Goal: Information Seeking & Learning: Learn about a topic

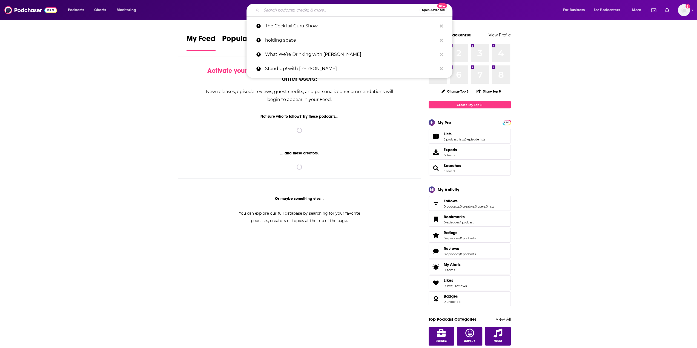
click at [324, 12] on input "Search podcasts, credits, & more..." at bounding box center [341, 10] width 158 height 9
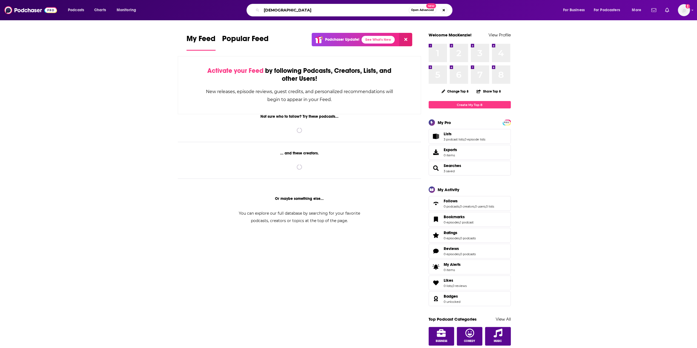
type input "jewish"
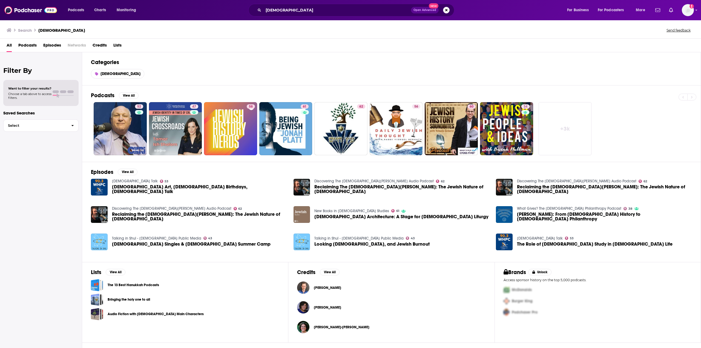
drag, startPoint x: 296, startPoint y: 124, endPoint x: 333, endPoint y: 65, distance: 69.9
click at [333, 65] on h2 "Categories" at bounding box center [391, 62] width 601 height 7
click at [35, 43] on span "Podcasts" at bounding box center [27, 46] width 18 height 11
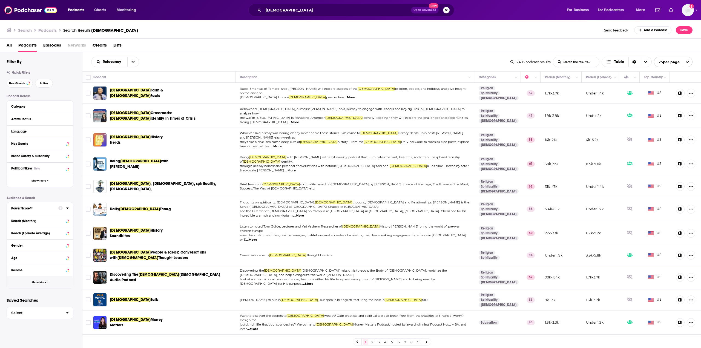
click at [41, 285] on button "Show More" at bounding box center [40, 282] width 66 height 12
click at [51, 147] on button "Has Guests" at bounding box center [34, 143] width 47 height 7
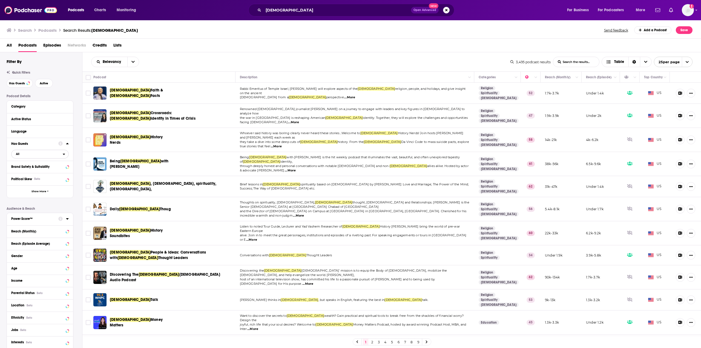
click at [27, 154] on span "All" at bounding box center [37, 153] width 51 height 7
click at [29, 174] on div "Has guests 827" at bounding box center [41, 172] width 61 height 9
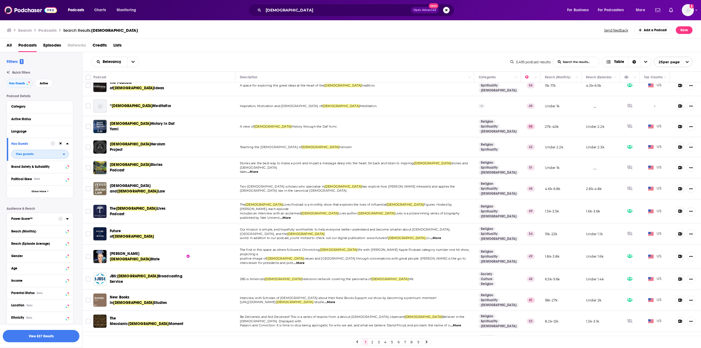
scroll to position [267, 0]
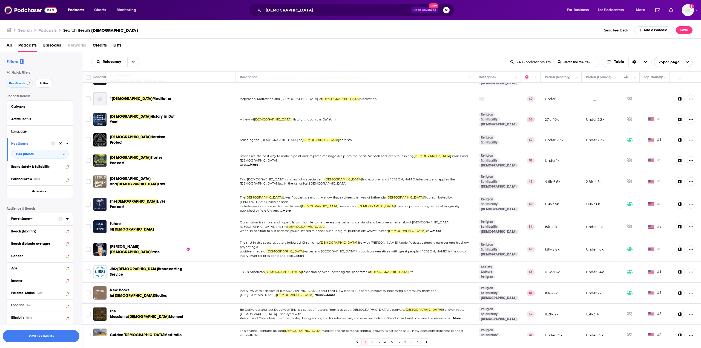
click at [372, 341] on link "2" at bounding box center [371, 342] width 5 height 7
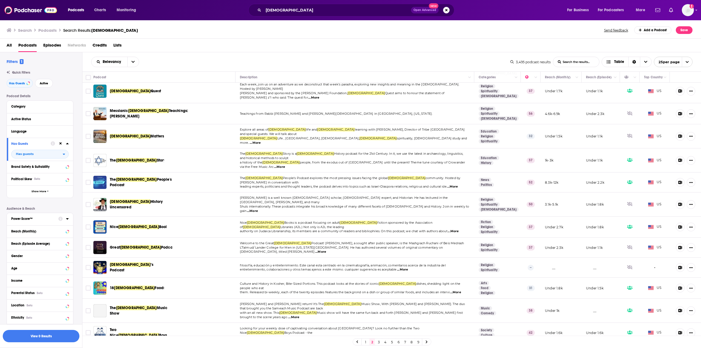
scroll to position [262, 0]
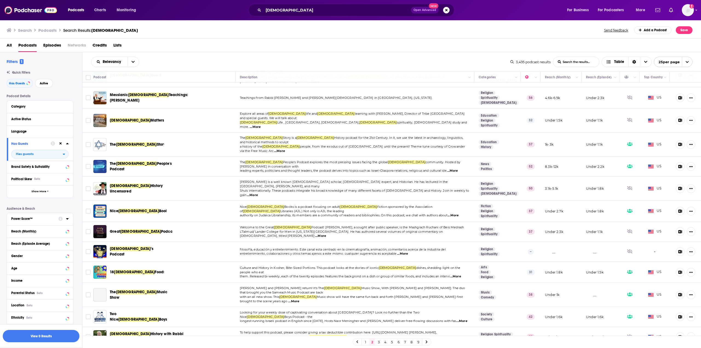
click at [378, 341] on link "3" at bounding box center [378, 342] width 5 height 7
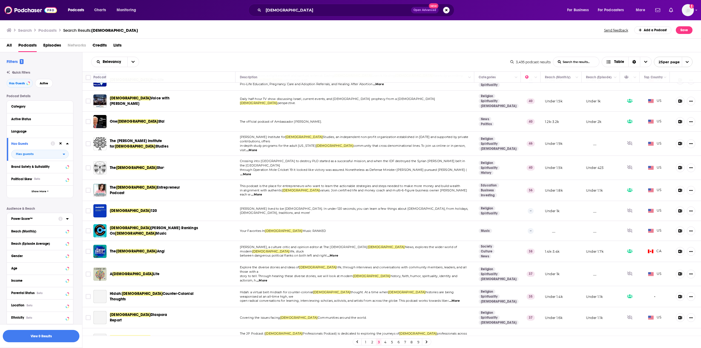
scroll to position [246, 0]
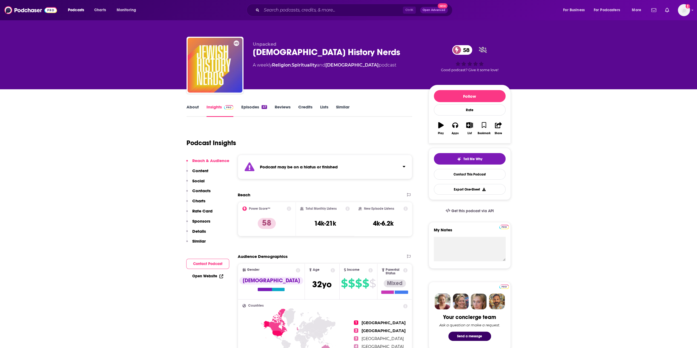
click at [331, 164] on strong "Podcast may be on a hiatus or finished" at bounding box center [299, 166] width 78 height 5
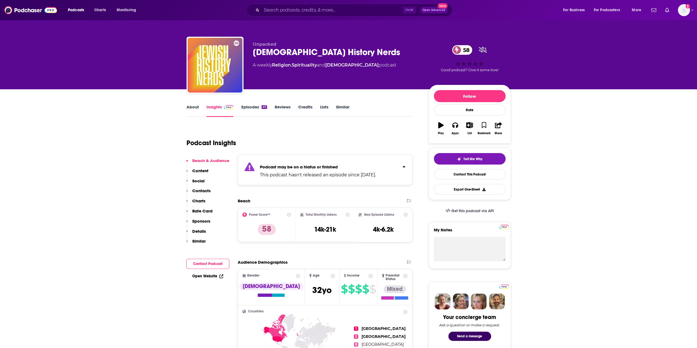
click at [331, 164] on strong "Podcast may be on a hiatus or finished" at bounding box center [299, 166] width 78 height 5
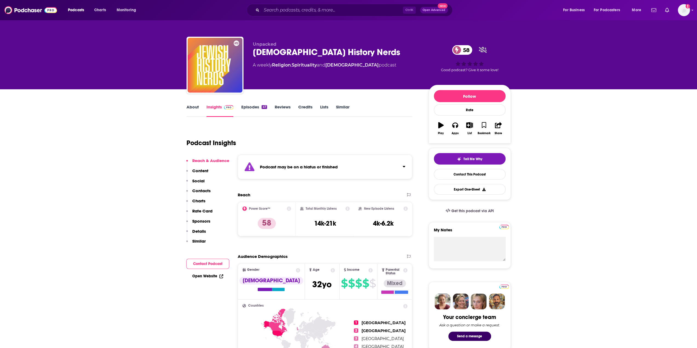
click at [321, 164] on strong "Podcast may be on a hiatus or finished" at bounding box center [299, 166] width 78 height 5
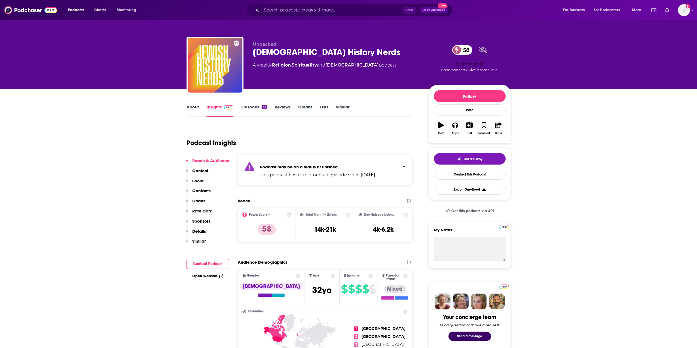
click at [320, 166] on strong "Podcast may be on a hiatus or finished" at bounding box center [299, 166] width 78 height 5
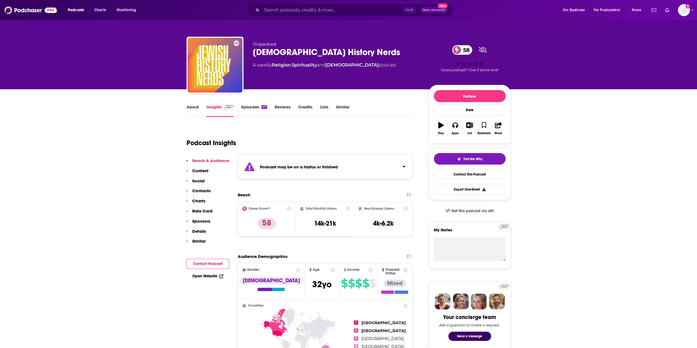
click at [190, 110] on link "About" at bounding box center [192, 110] width 12 height 13
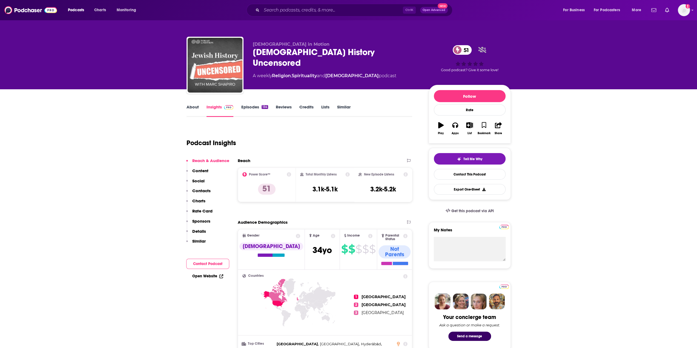
click at [193, 110] on link "About" at bounding box center [192, 110] width 12 height 13
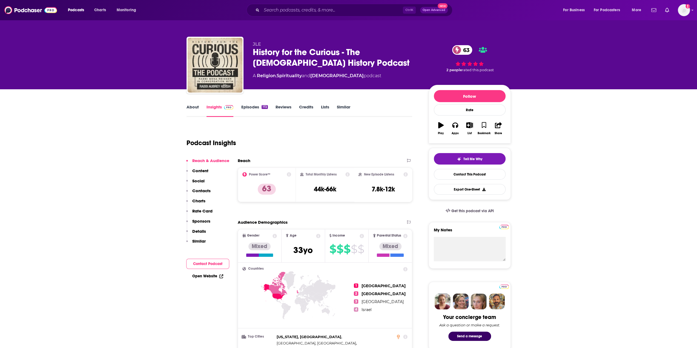
click at [197, 107] on link "About" at bounding box center [192, 110] width 12 height 13
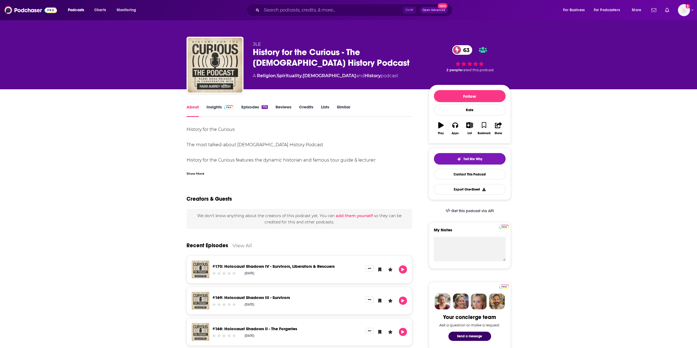
click at [199, 174] on div "Show More" at bounding box center [195, 173] width 18 height 5
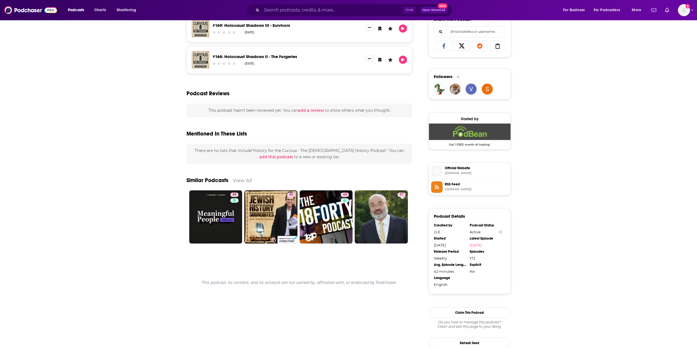
scroll to position [391, 0]
